Goal: Information Seeking & Learning: Learn about a topic

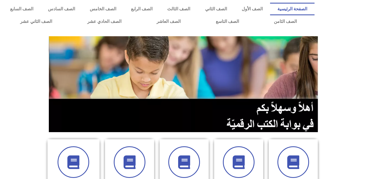
click at [234, 4] on link "الصف الثاني" at bounding box center [216, 9] width 37 height 13
click at [197, 11] on link "الصف الثالث" at bounding box center [179, 9] width 38 height 13
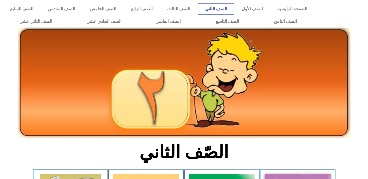
scroll to position [126, 0]
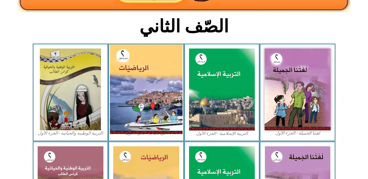
click at [167, 109] on img at bounding box center [146, 89] width 73 height 90
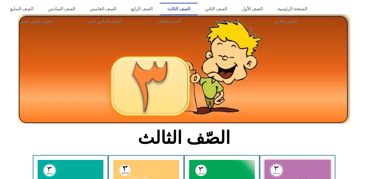
scroll to position [157, 0]
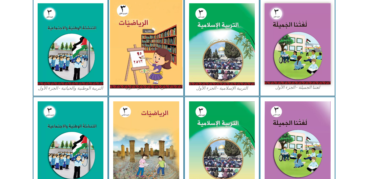
click at [141, 20] on img at bounding box center [146, 43] width 73 height 89
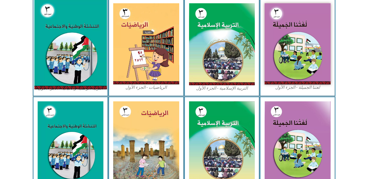
click at [53, 21] on img at bounding box center [70, 44] width 73 height 90
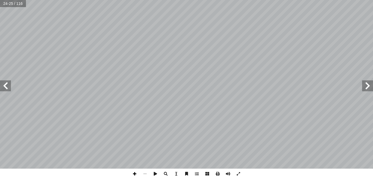
click at [132, 176] on span at bounding box center [134, 174] width 10 height 10
click at [6, 5] on input "text" at bounding box center [9, 3] width 18 height 7
type input "**"
click at [368, 86] on span at bounding box center [367, 85] width 11 height 11
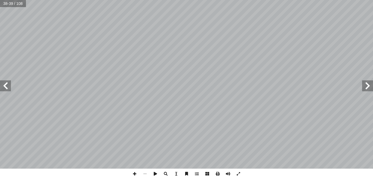
click at [368, 86] on span at bounding box center [367, 85] width 11 height 11
click at [5, 87] on span at bounding box center [5, 85] width 11 height 11
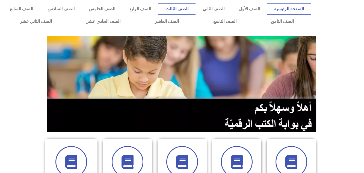
click at [195, 9] on link "الصف الثالث" at bounding box center [176, 9] width 37 height 13
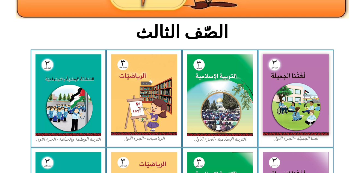
scroll to position [109, 0]
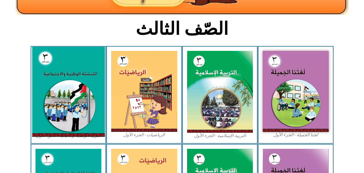
click at [65, 97] on img at bounding box center [68, 92] width 73 height 90
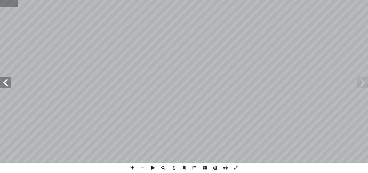
click at [7, 5] on input "text" at bounding box center [9, 3] width 18 height 7
type input "**"
click at [131, 169] on span at bounding box center [132, 168] width 10 height 10
click at [6, 81] on span at bounding box center [5, 82] width 11 height 11
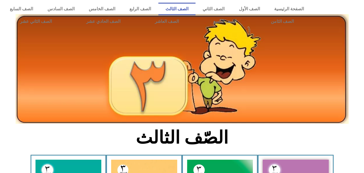
scroll to position [109, 0]
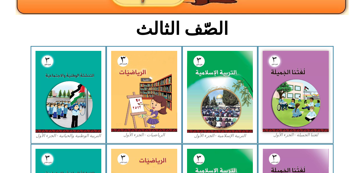
click at [221, 96] on img at bounding box center [220, 92] width 66 height 82
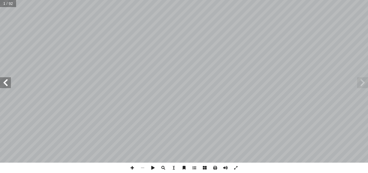
click at [8, 80] on span at bounding box center [5, 82] width 11 height 11
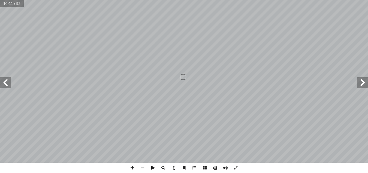
click at [8, 80] on span at bounding box center [5, 82] width 11 height 11
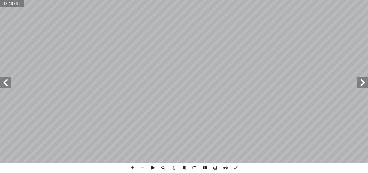
click at [8, 80] on span at bounding box center [5, 82] width 11 height 11
click at [362, 88] on span at bounding box center [362, 82] width 11 height 11
